Goal: Find specific page/section: Find specific page/section

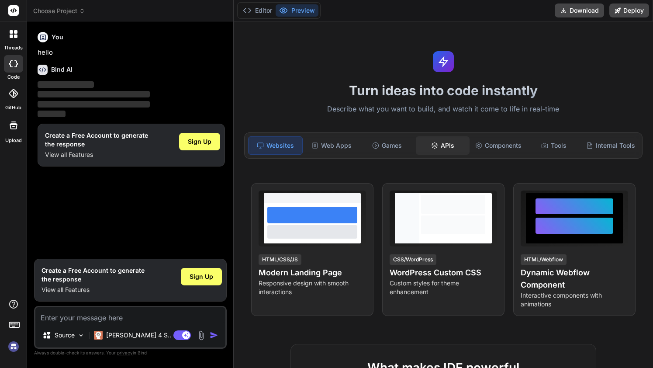
type textarea "x"
click at [446, 145] on div "APIs" at bounding box center [443, 145] width 54 height 18
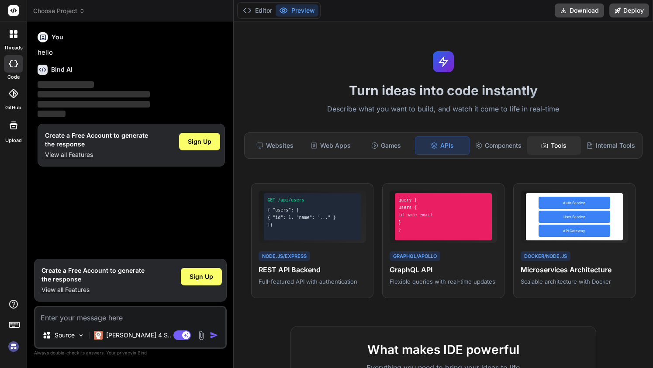
click at [550, 146] on div "Tools" at bounding box center [554, 145] width 54 height 18
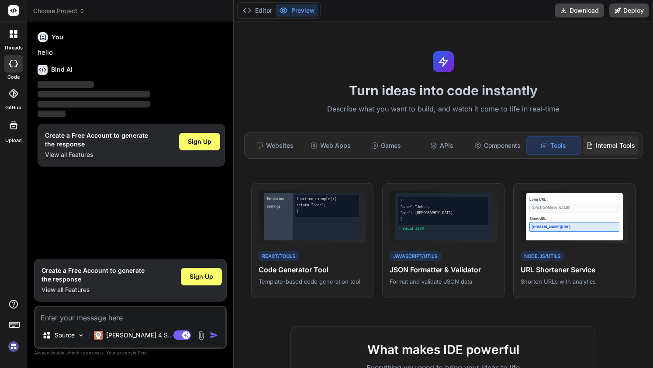
click at [590, 149] on div "Internal Tools" at bounding box center [611, 145] width 56 height 18
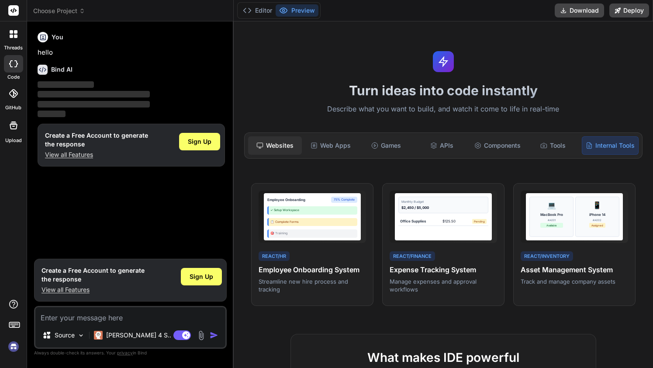
click at [280, 146] on div "Websites" at bounding box center [275, 145] width 54 height 18
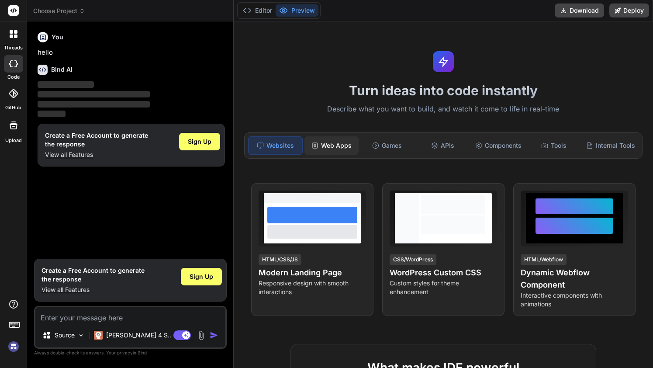
click at [325, 151] on div "Web Apps" at bounding box center [332, 145] width 54 height 18
